Goal: Task Accomplishment & Management: Use online tool/utility

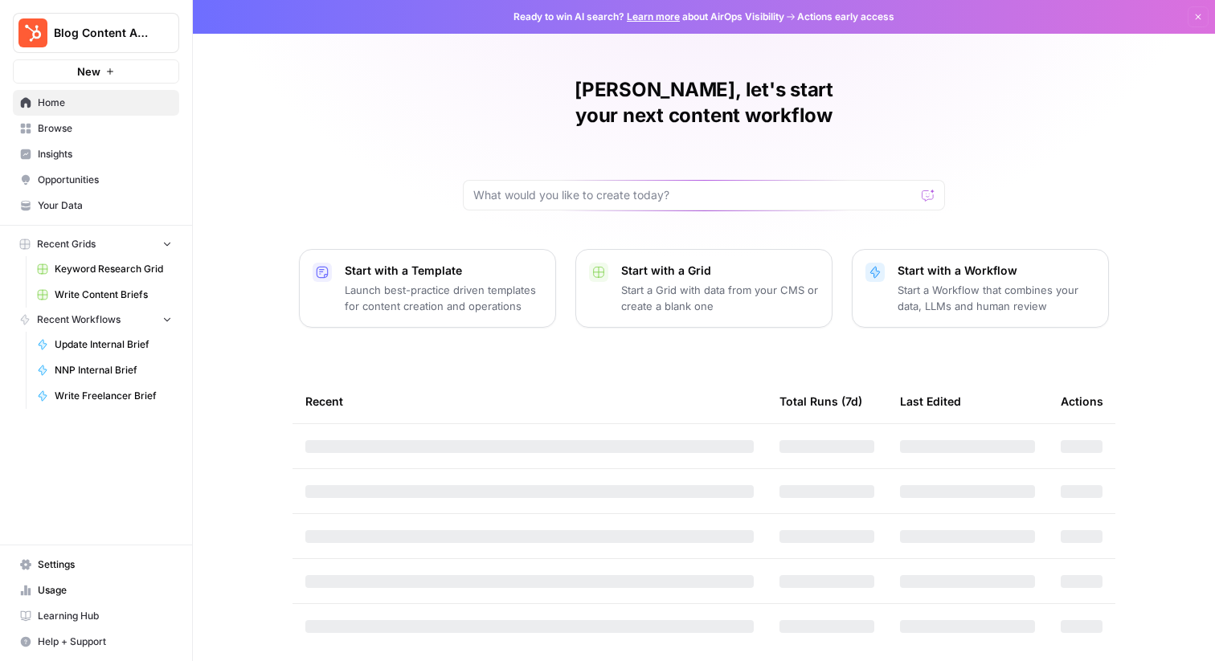
click at [100, 348] on span "Update Internal Brief" at bounding box center [113, 344] width 117 height 14
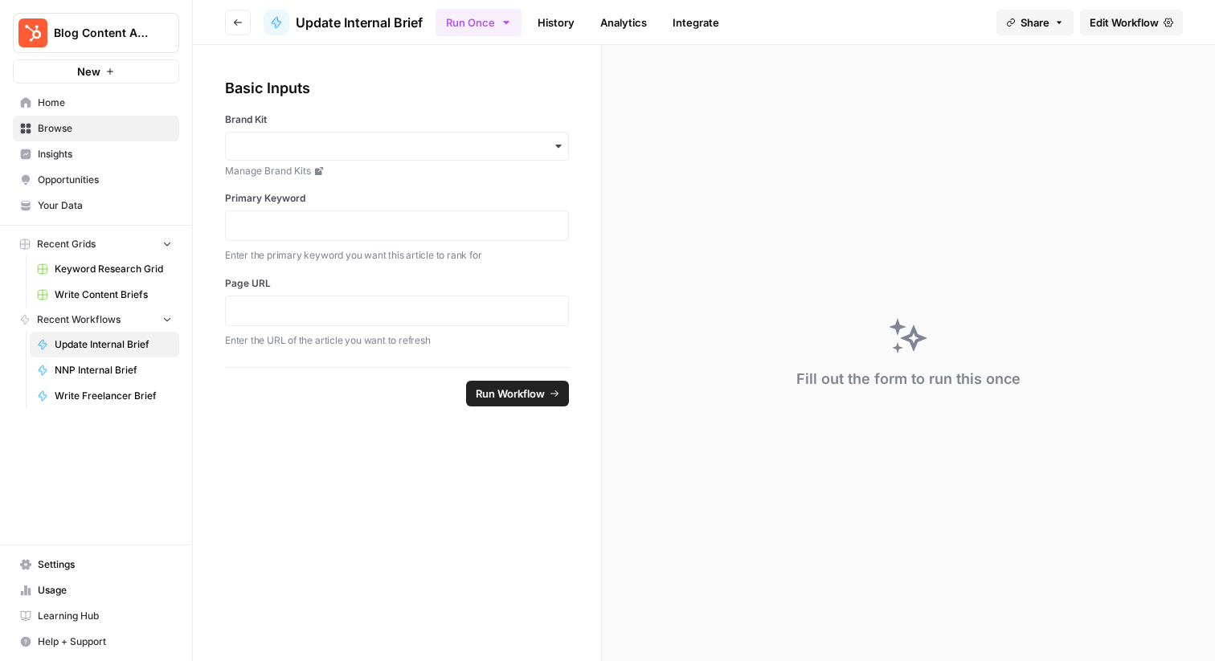
click at [85, 272] on span "Keyword Research Grid" at bounding box center [113, 269] width 117 height 14
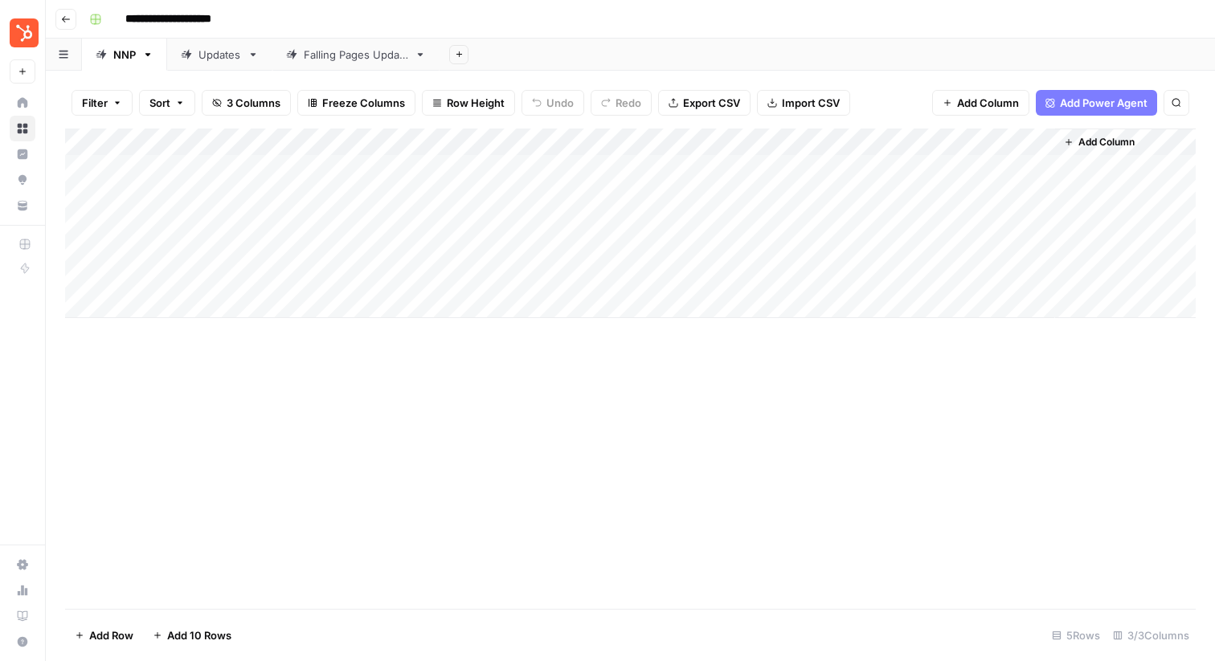
click at [569, 252] on div "Add Column" at bounding box center [630, 224] width 1131 height 190
click at [1035, 244] on div "Add Column" at bounding box center [630, 224] width 1131 height 190
click at [1038, 194] on div "Add Column" at bounding box center [630, 224] width 1131 height 190
click at [627, 166] on div "Add Column" at bounding box center [630, 224] width 1131 height 190
click at [1041, 167] on div "Add Column" at bounding box center [630, 224] width 1131 height 190
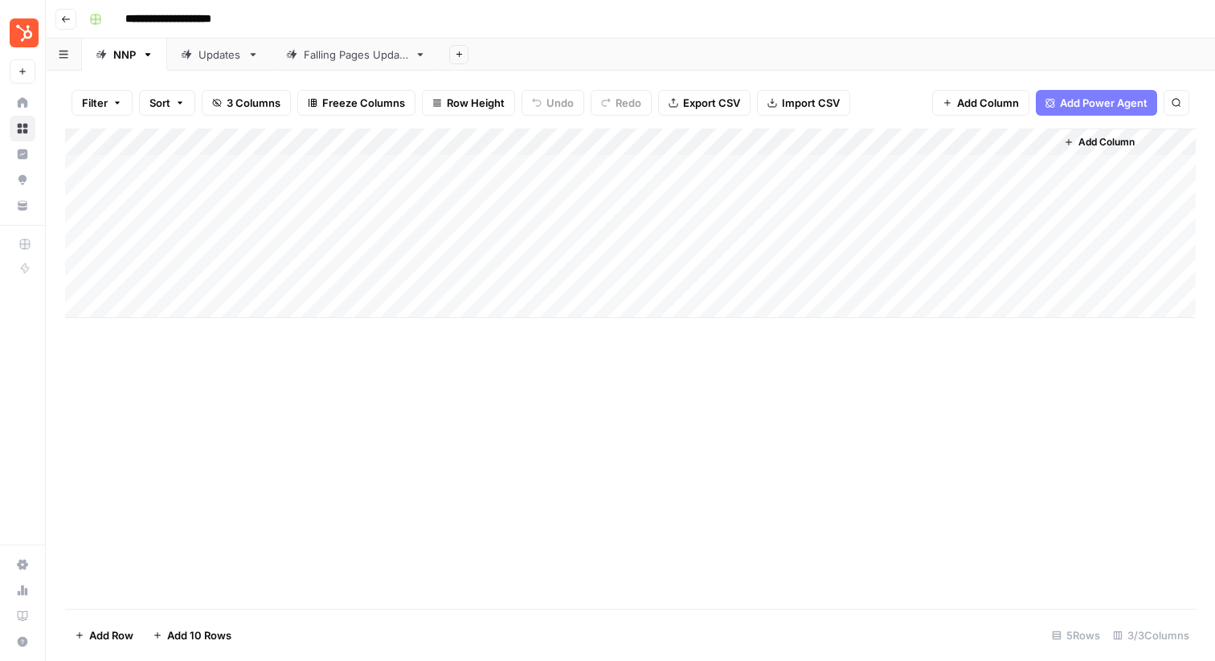
click at [329, 48] on div "Falling Pages Update" at bounding box center [356, 55] width 104 height 16
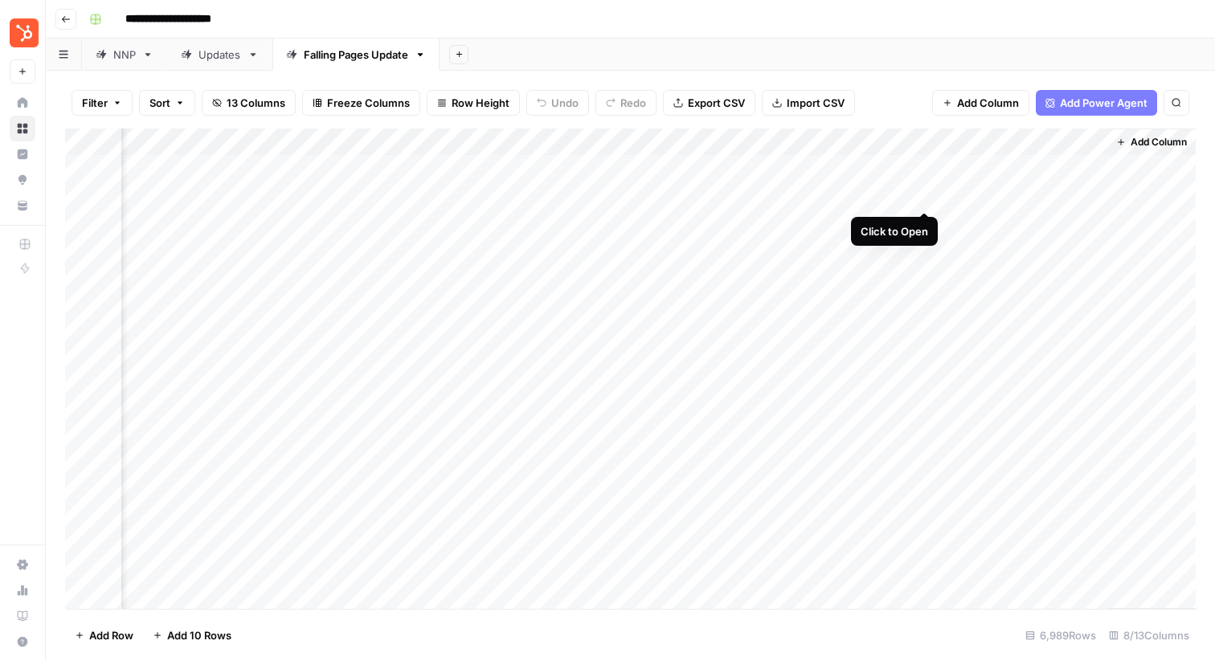
click at [922, 198] on div "Add Column" at bounding box center [630, 369] width 1131 height 481
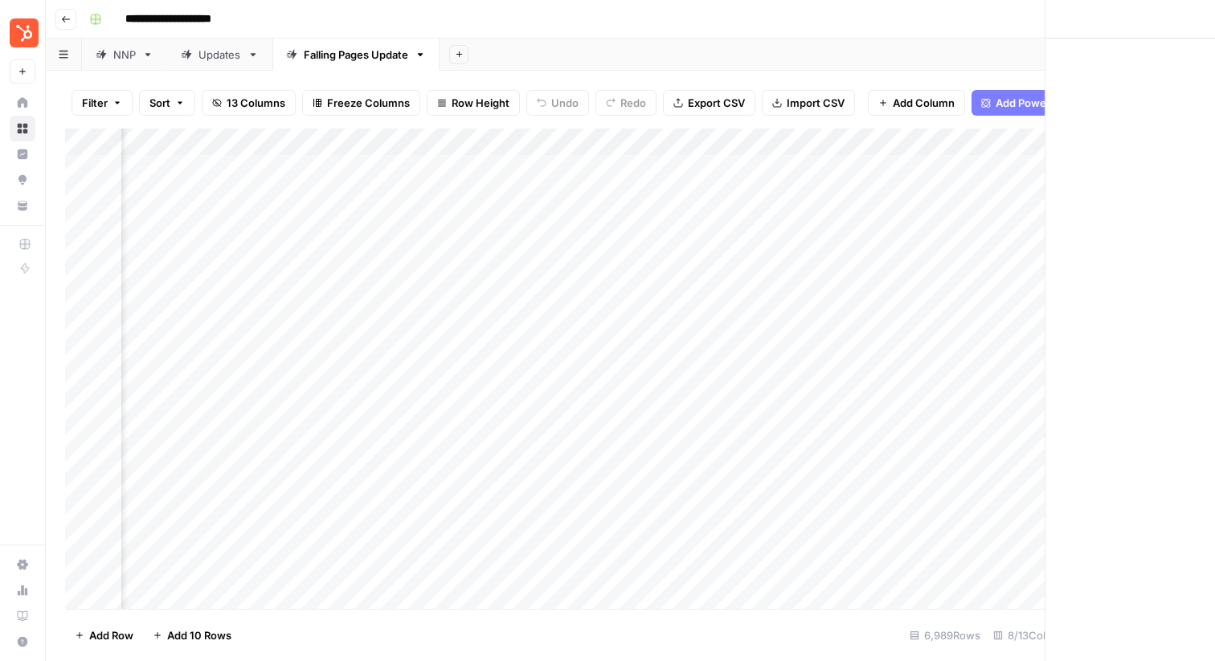
scroll to position [0, 357]
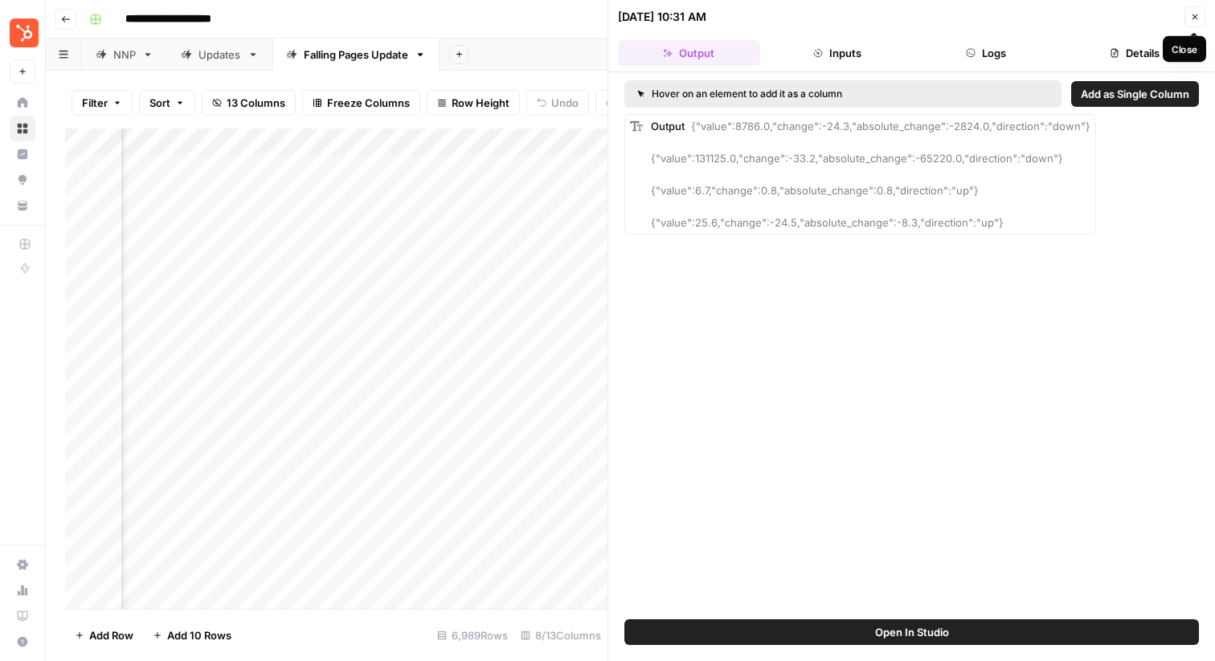
click at [1197, 19] on icon "button" at bounding box center [1195, 17] width 10 height 10
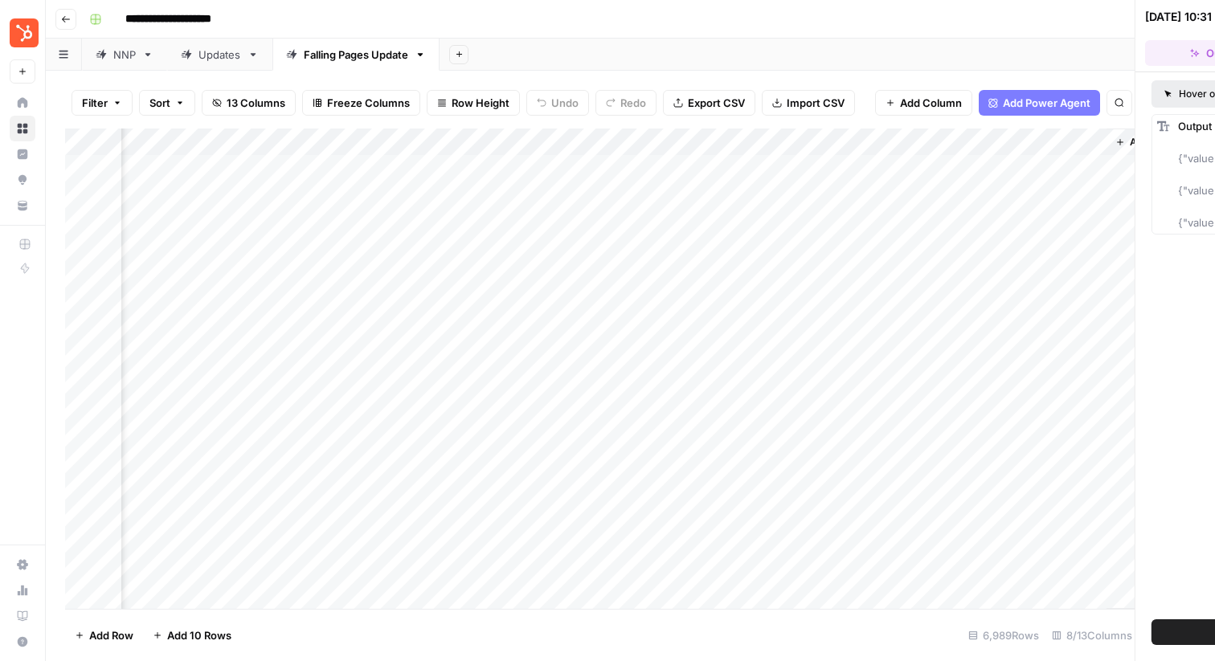
scroll to position [0, 352]
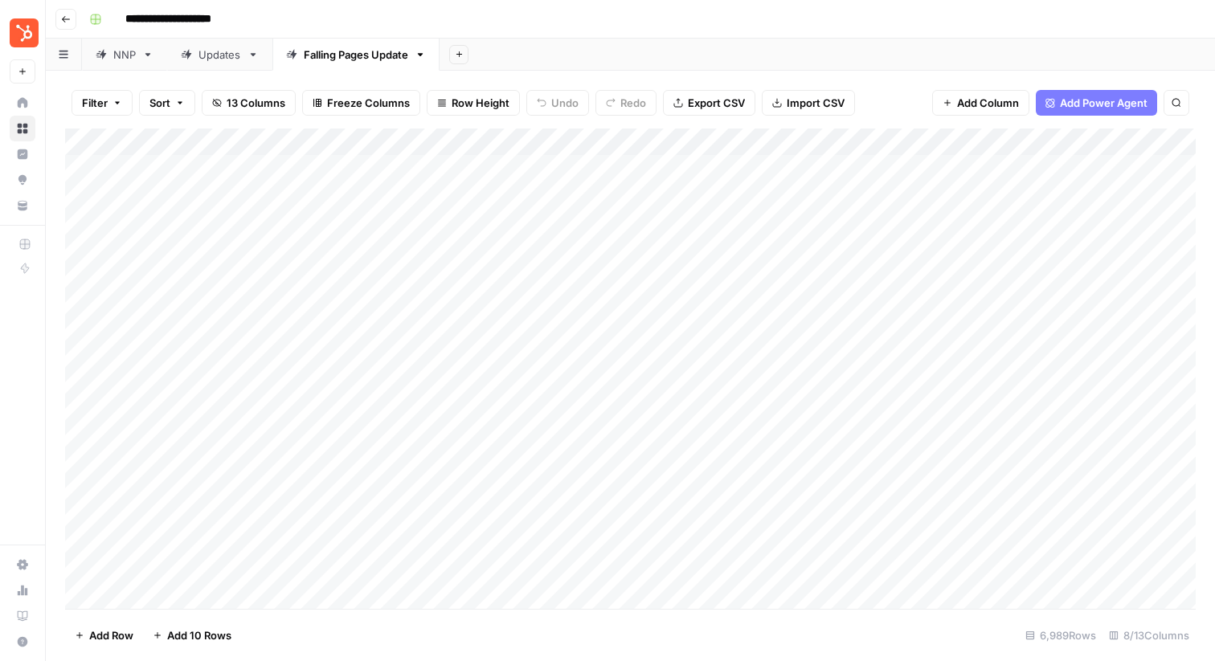
click at [202, 52] on div "Updates" at bounding box center [219, 55] width 43 height 16
click at [743, 193] on div "Add Column" at bounding box center [630, 224] width 1131 height 190
click at [743, 193] on body "**********" at bounding box center [607, 330] width 1215 height 661
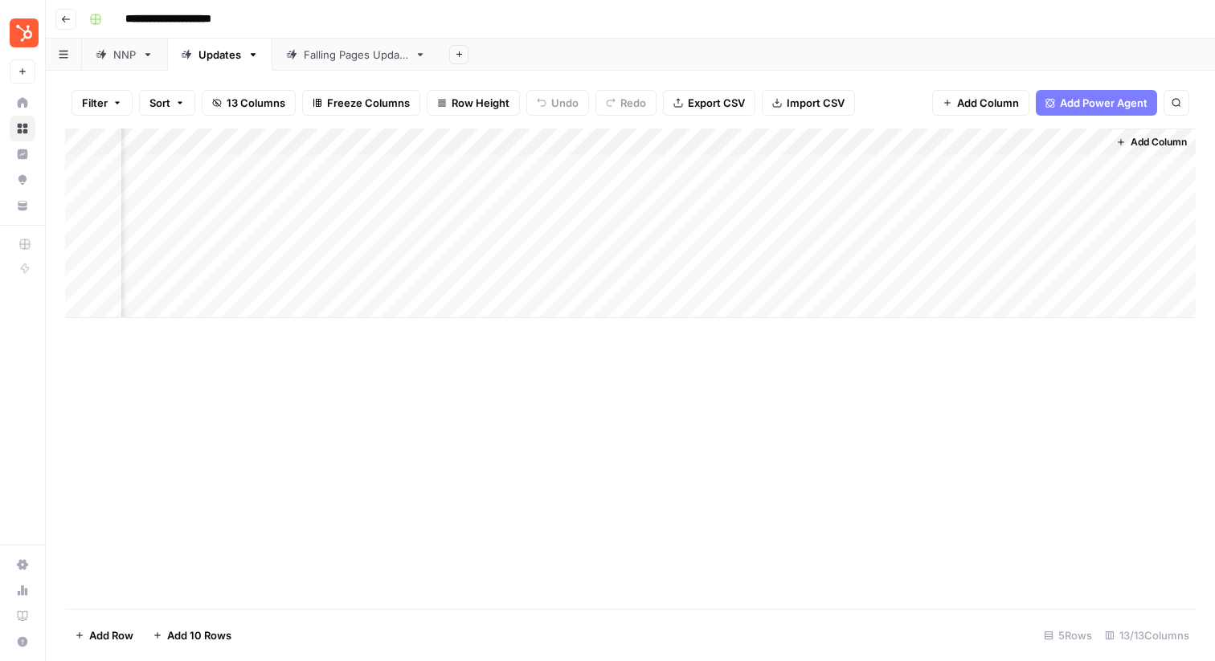
click at [632, 275] on div "Add Column" at bounding box center [630, 224] width 1131 height 190
click at [433, 277] on div "Add Column" at bounding box center [630, 224] width 1131 height 190
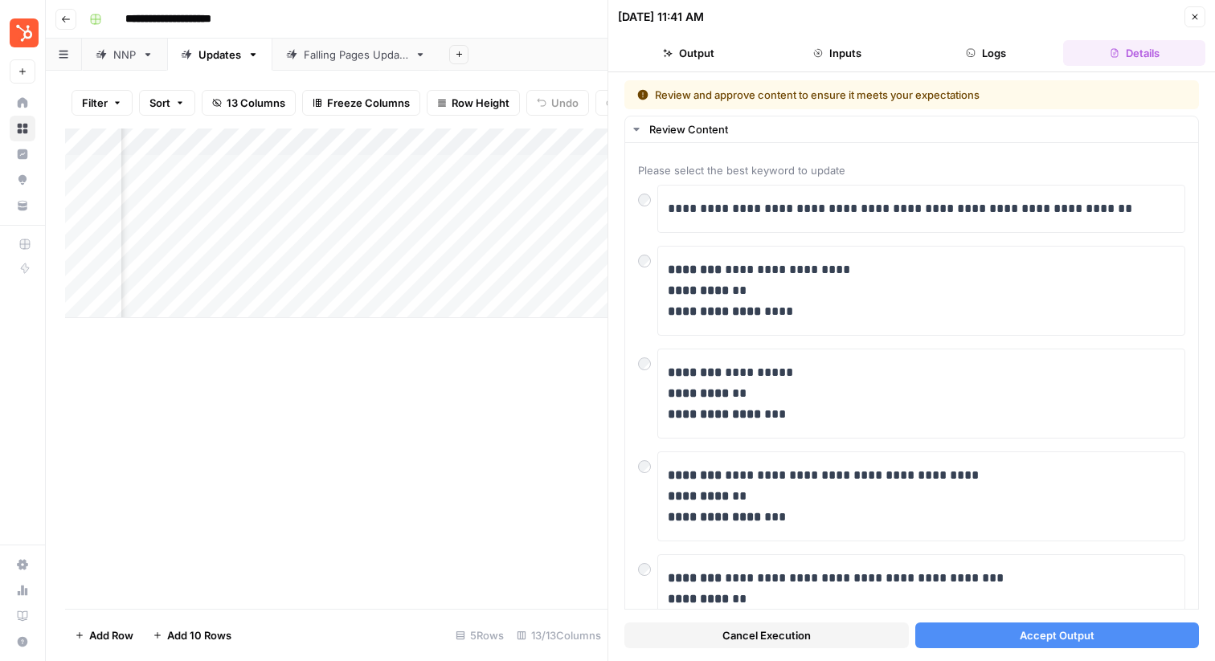
click at [1200, 9] on button "Close" at bounding box center [1194, 16] width 21 height 21
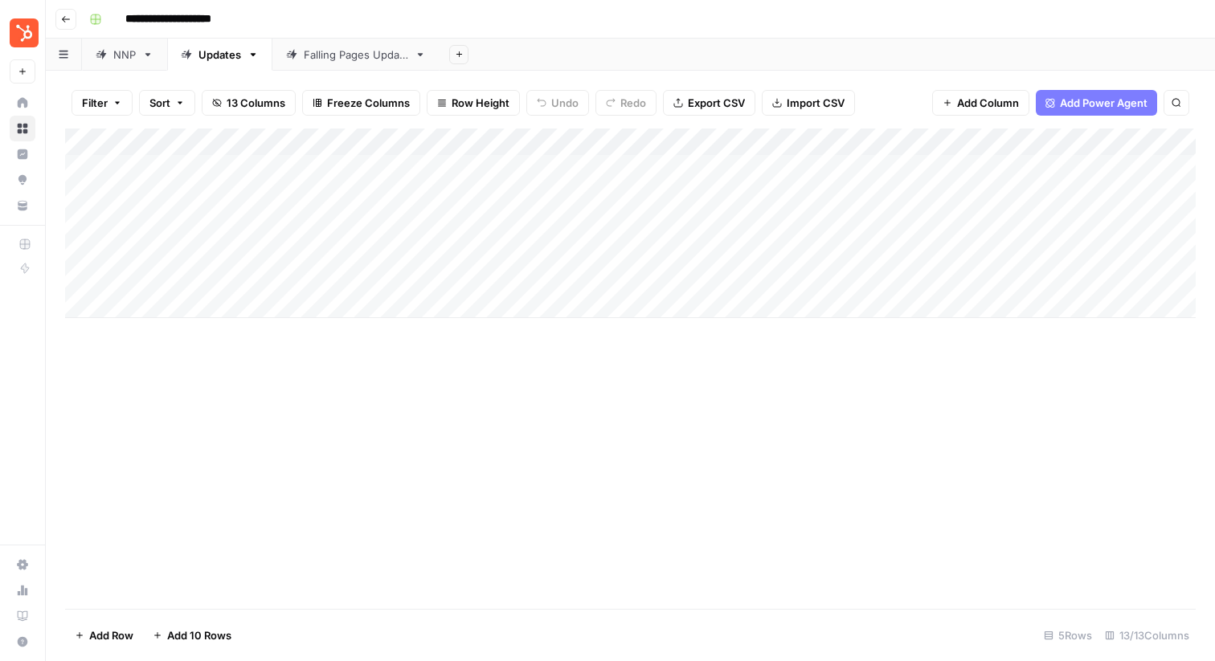
click at [320, 57] on div "Falling Pages Update" at bounding box center [356, 55] width 104 height 16
click at [121, 64] on link "NNP" at bounding box center [124, 55] width 85 height 32
click at [335, 60] on div "Falling Pages Update" at bounding box center [356, 55] width 104 height 16
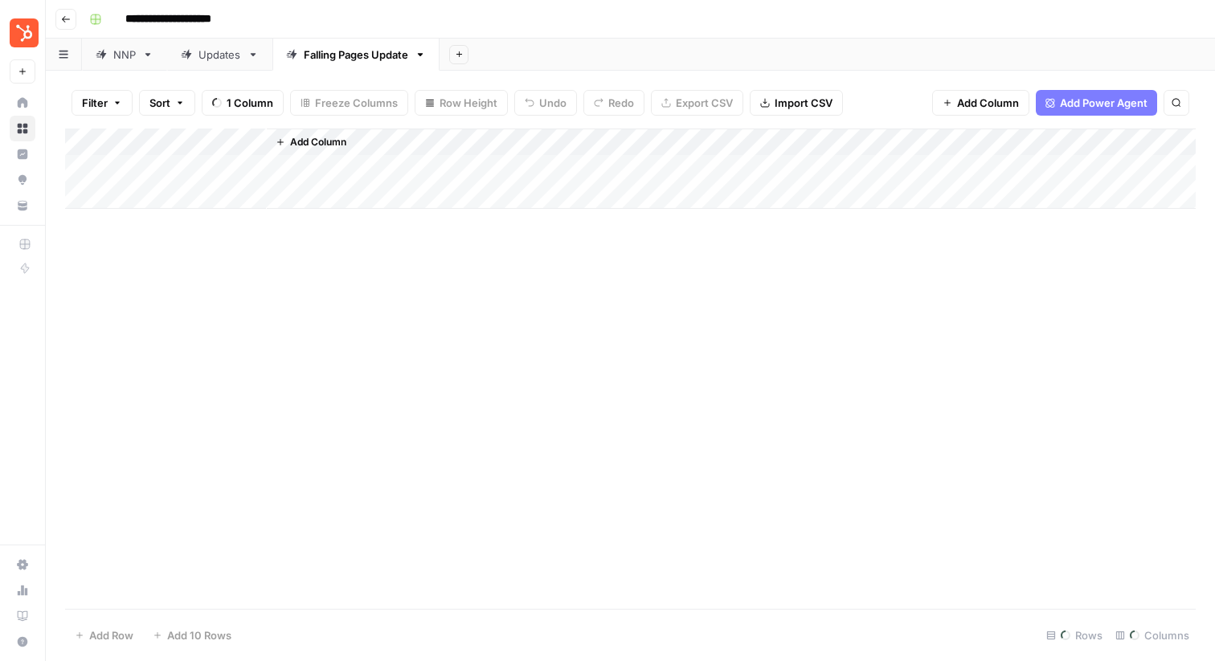
click at [210, 61] on div "Updates" at bounding box center [219, 55] width 43 height 16
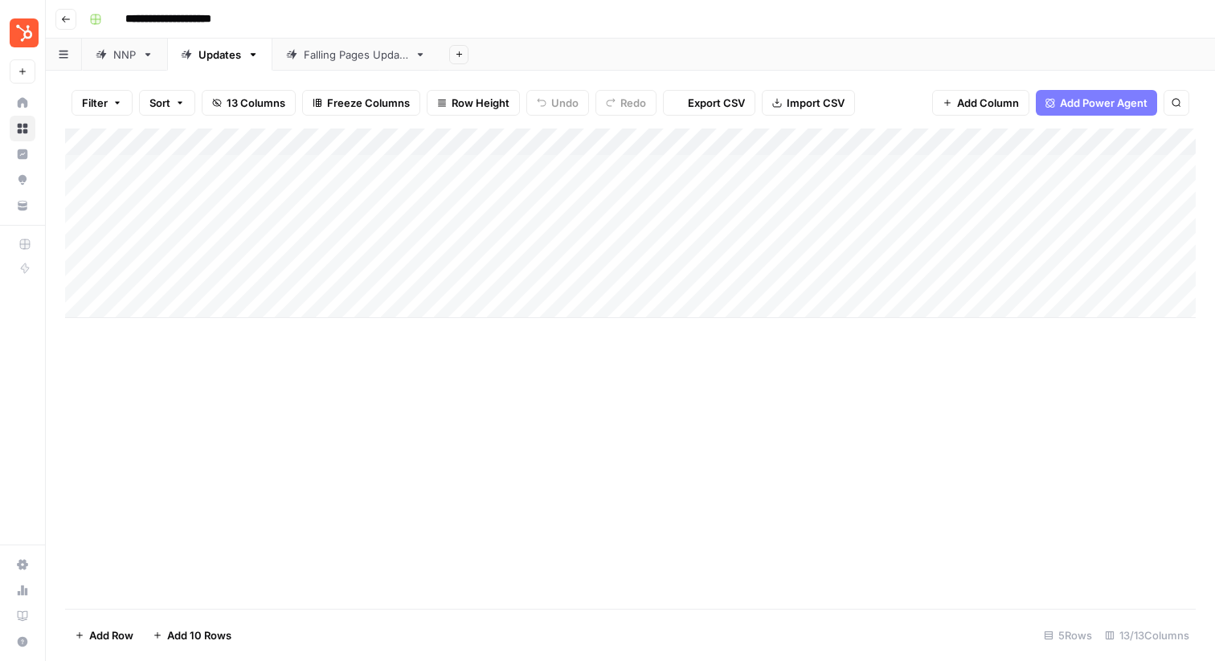
click at [115, 61] on div "NNP" at bounding box center [124, 55] width 22 height 16
click at [337, 59] on div "Falling Pages Update" at bounding box center [356, 55] width 104 height 16
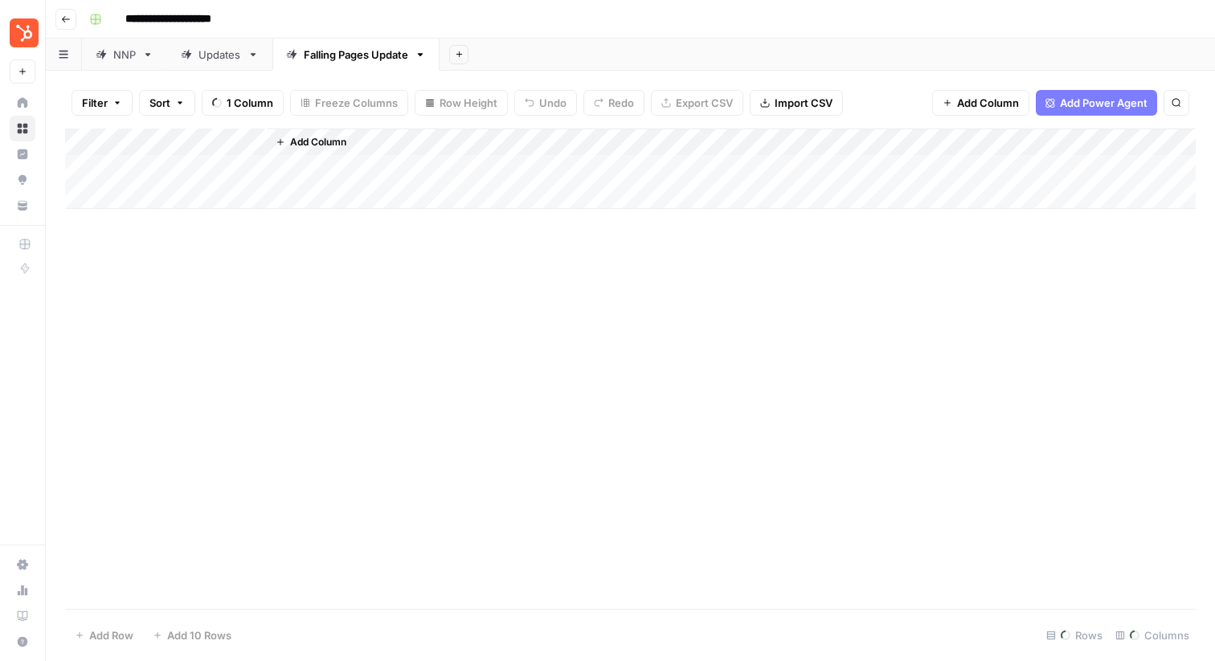
click at [211, 60] on div "Updates" at bounding box center [219, 55] width 43 height 16
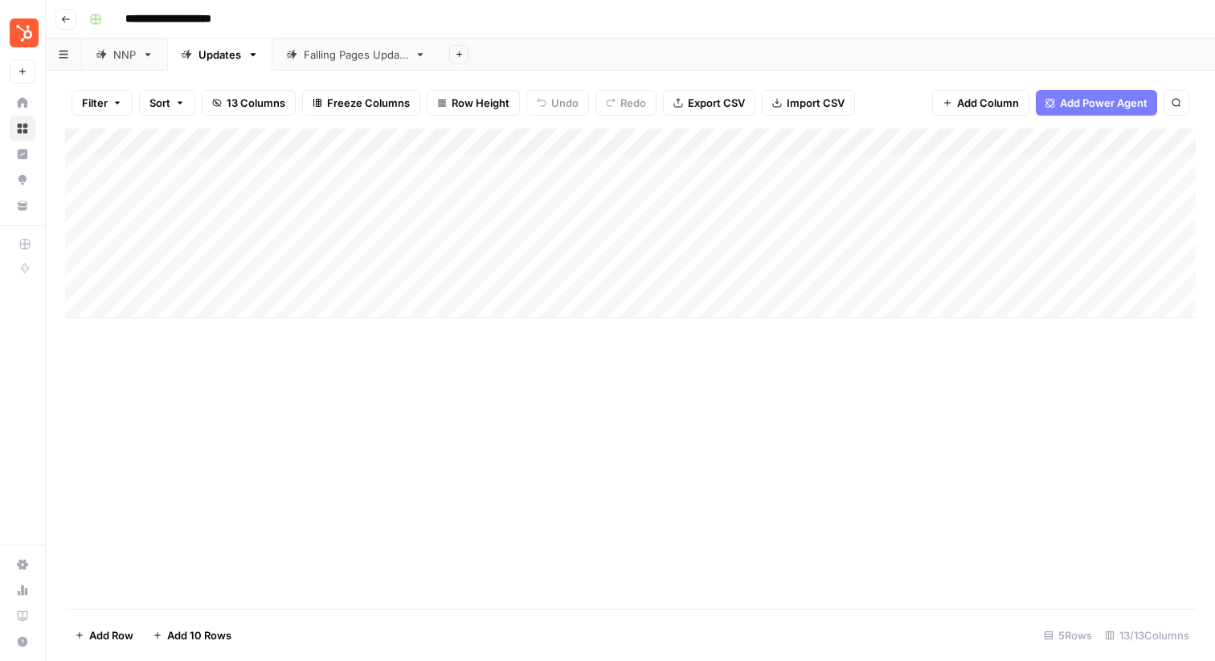
click at [107, 52] on div "NNP" at bounding box center [116, 55] width 40 height 16
click at [67, 50] on icon "button" at bounding box center [64, 54] width 10 height 9
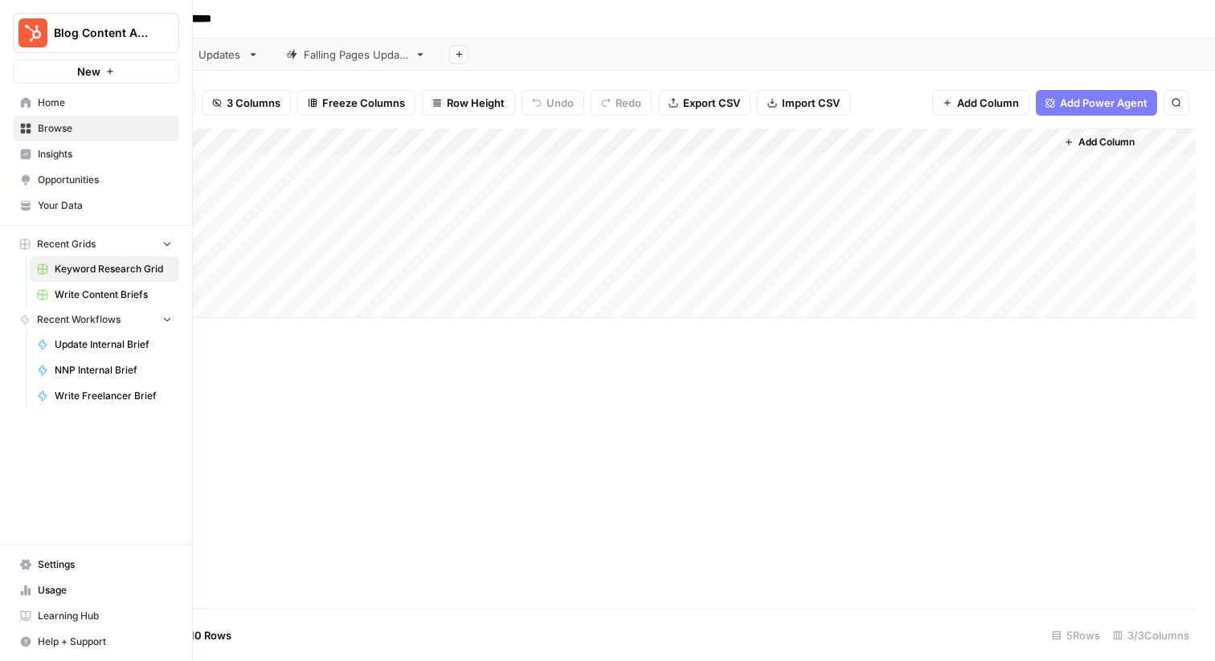
click at [21, 101] on icon at bounding box center [26, 102] width 10 height 10
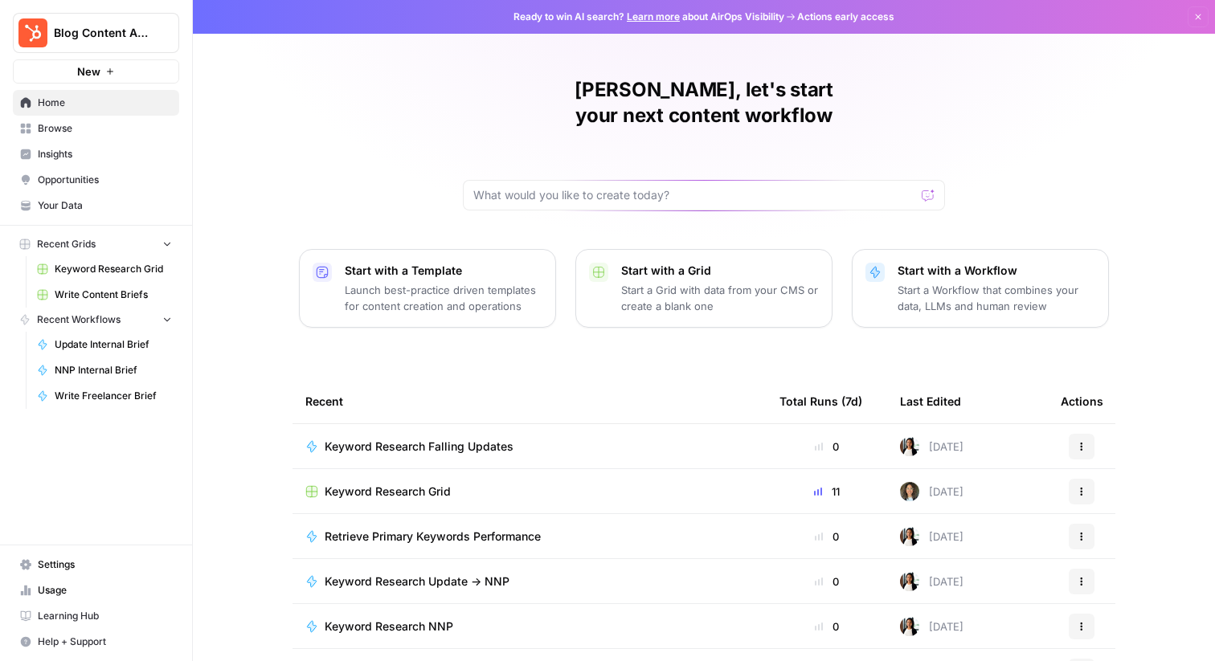
scroll to position [78, 0]
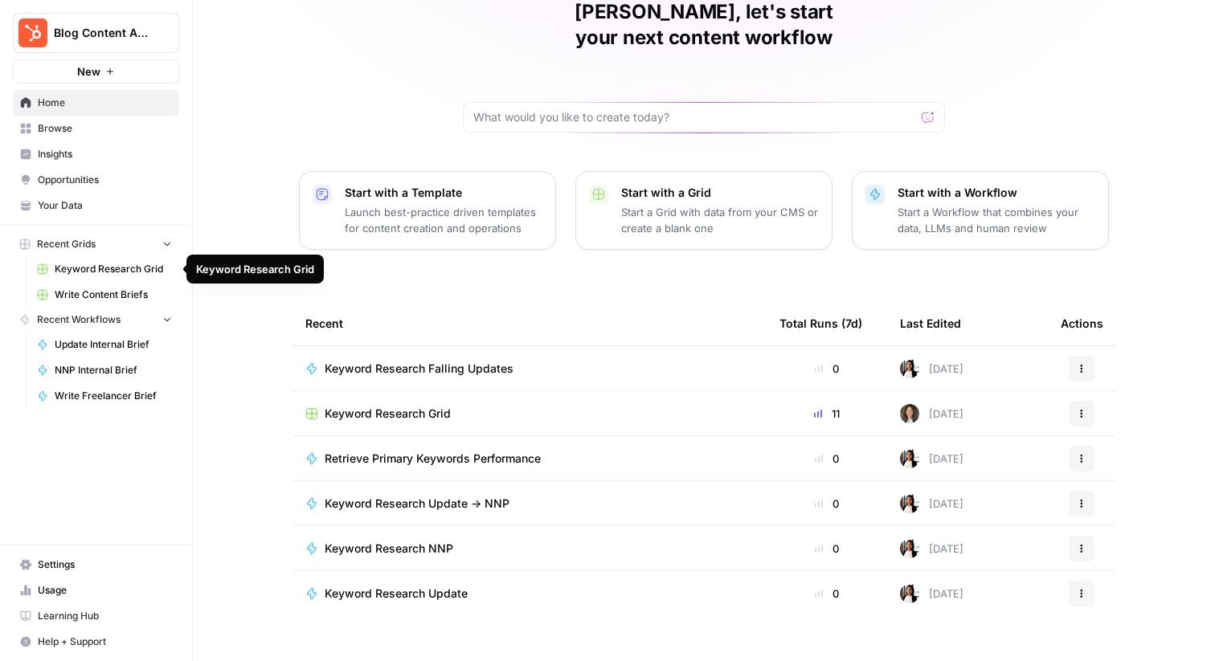
click at [113, 292] on span "Write Content Briefs" at bounding box center [113, 295] width 117 height 14
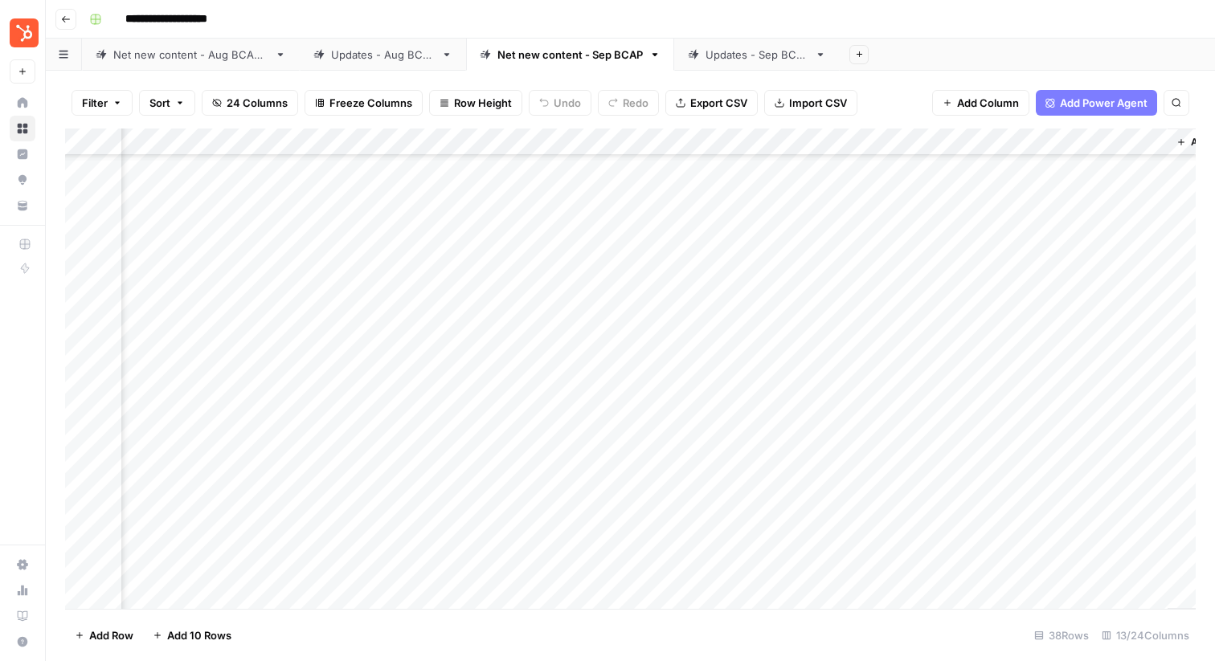
scroll to position [86, 1177]
click at [1009, 299] on div "Add Column" at bounding box center [630, 369] width 1131 height 481
click at [391, 53] on div "Updates - Aug BCAP" at bounding box center [383, 55] width 104 height 16
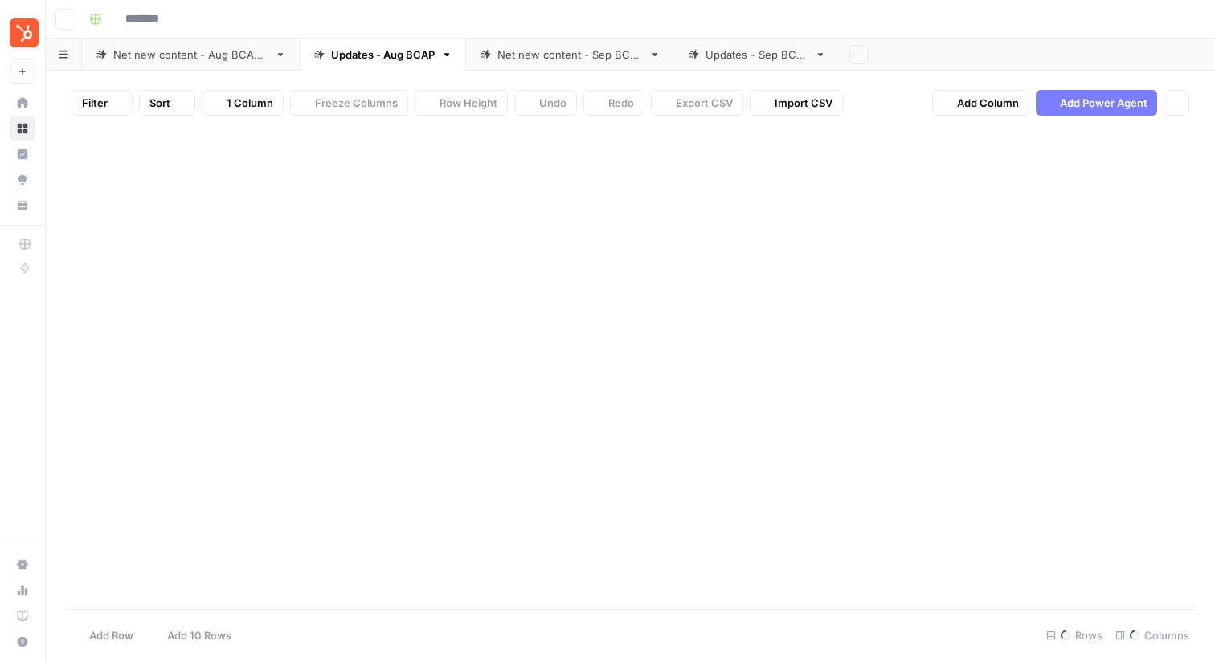
type input "**********"
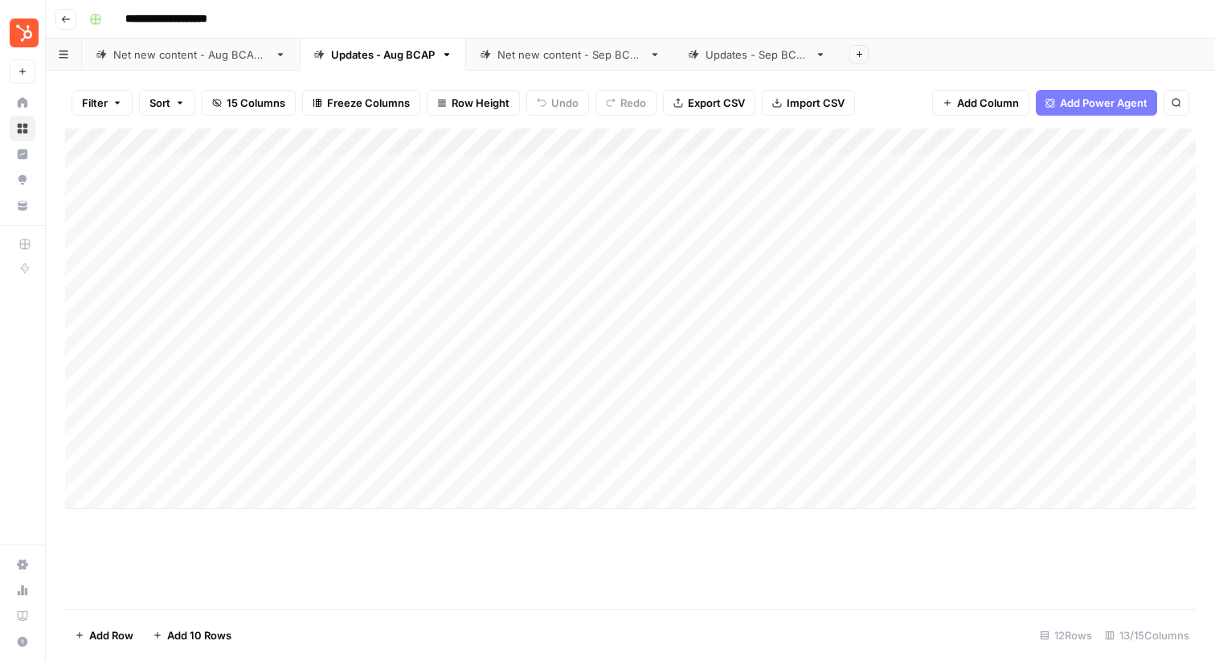
click at [543, 57] on div "Net new content - Sep BCAP" at bounding box center [569, 55] width 145 height 16
